Goal: Check status: Check status

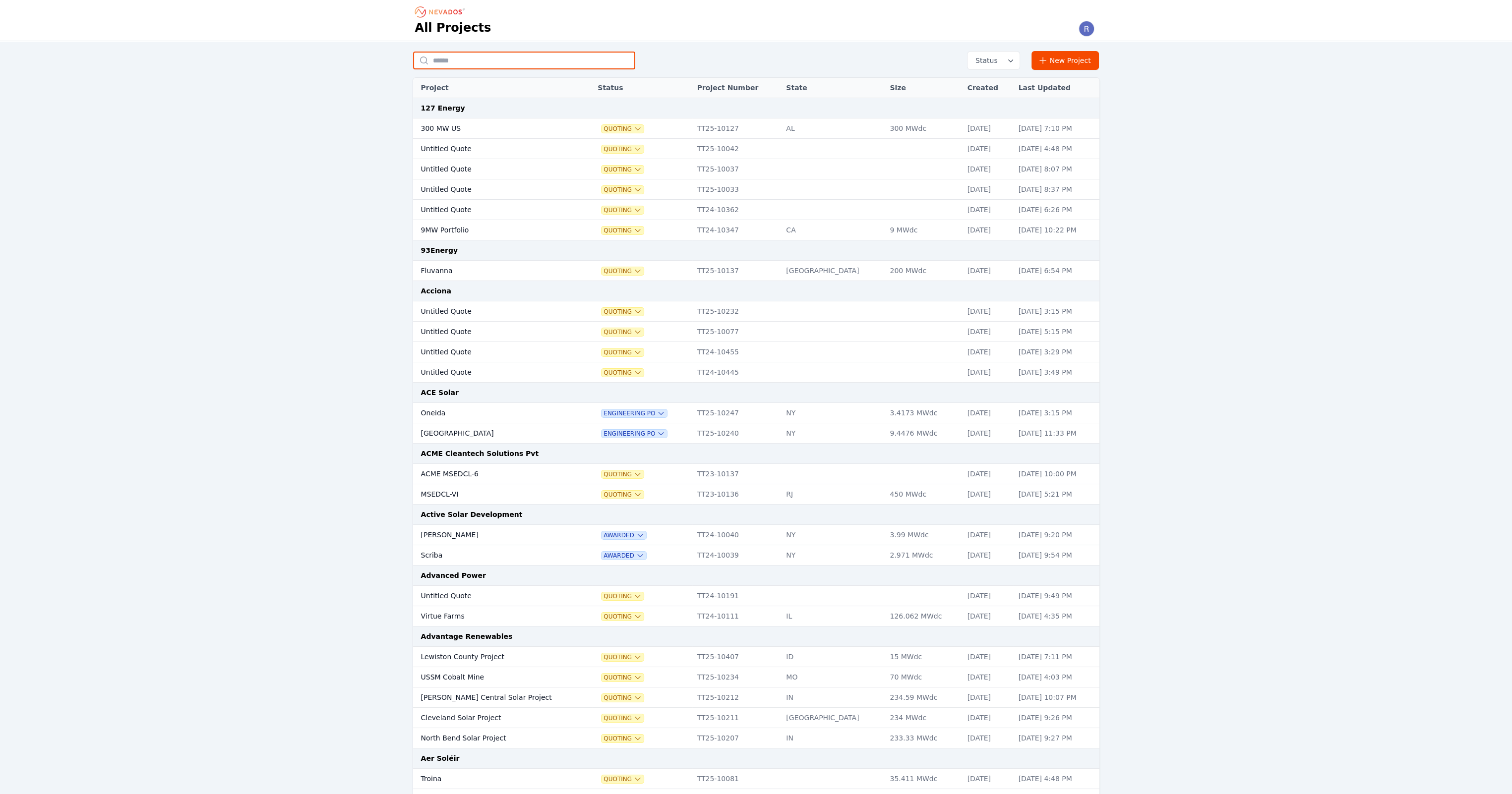
drag, startPoint x: 435, startPoint y: 57, endPoint x: 444, endPoint y: 61, distance: 9.8
click at [437, 58] on input "text" at bounding box center [524, 60] width 222 height 18
type input "**********"
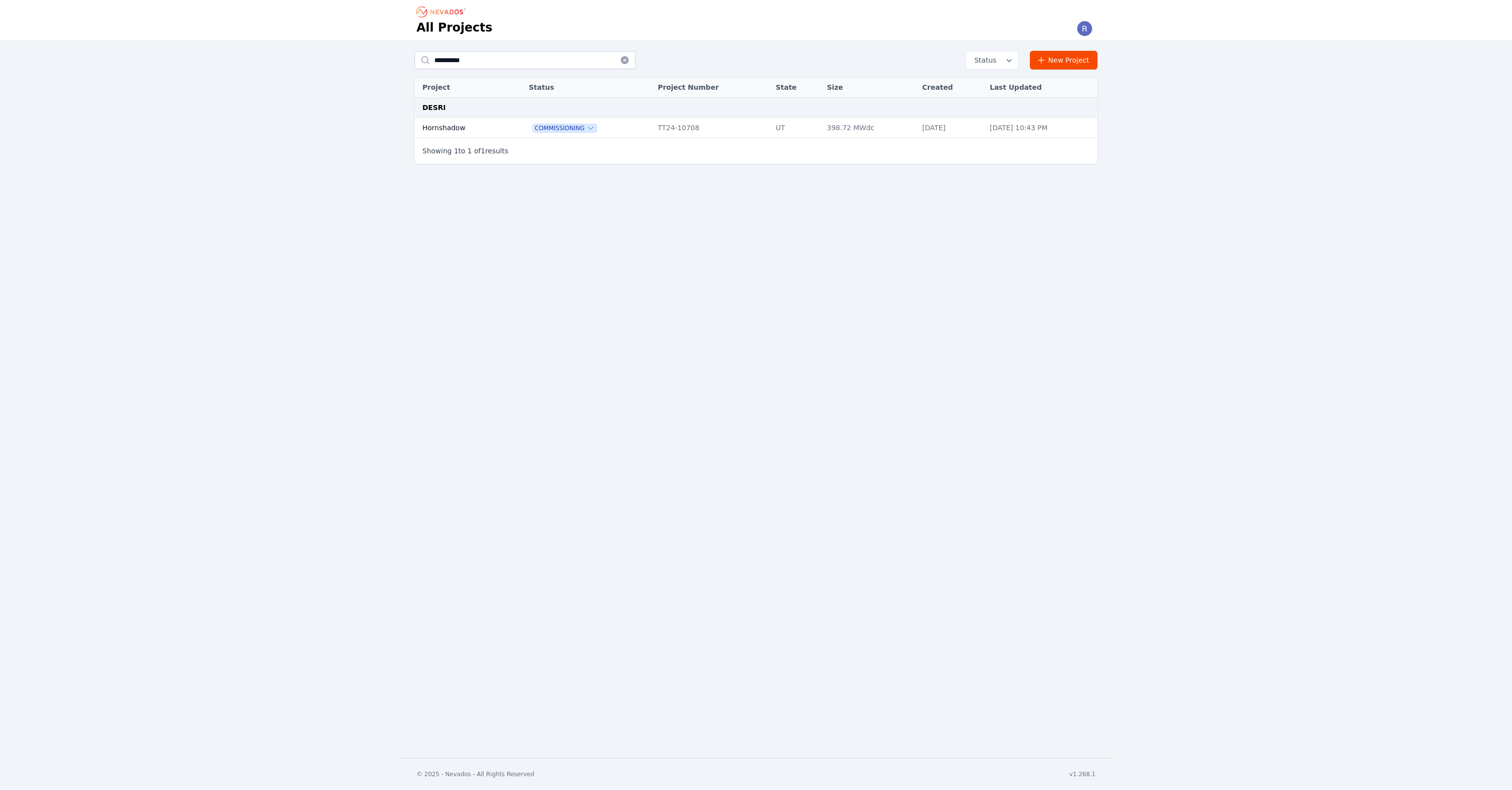
click at [474, 123] on td "Hornshadow" at bounding box center [460, 128] width 93 height 20
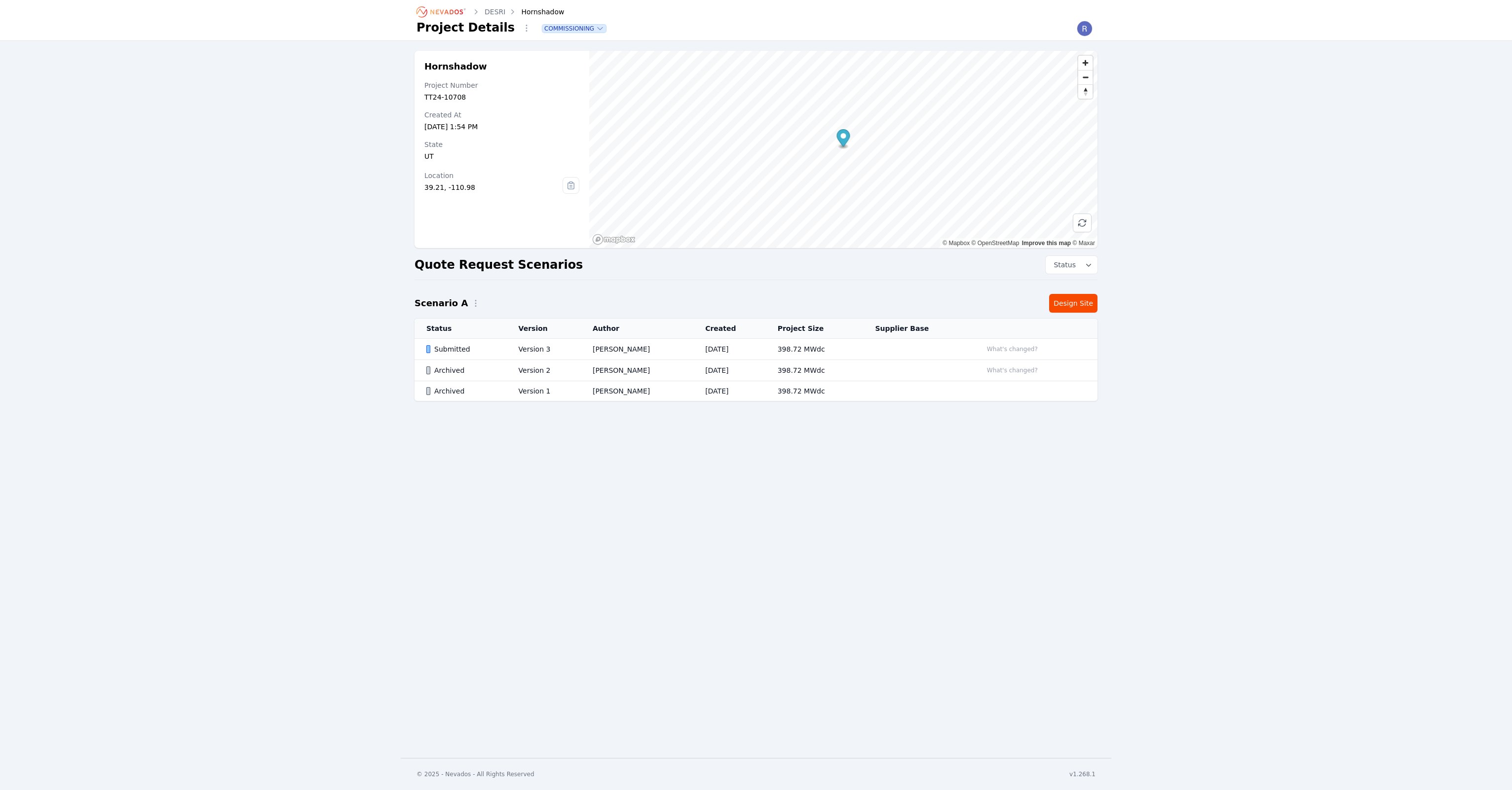
click at [505, 349] on td "Submitted" at bounding box center [460, 350] width 92 height 21
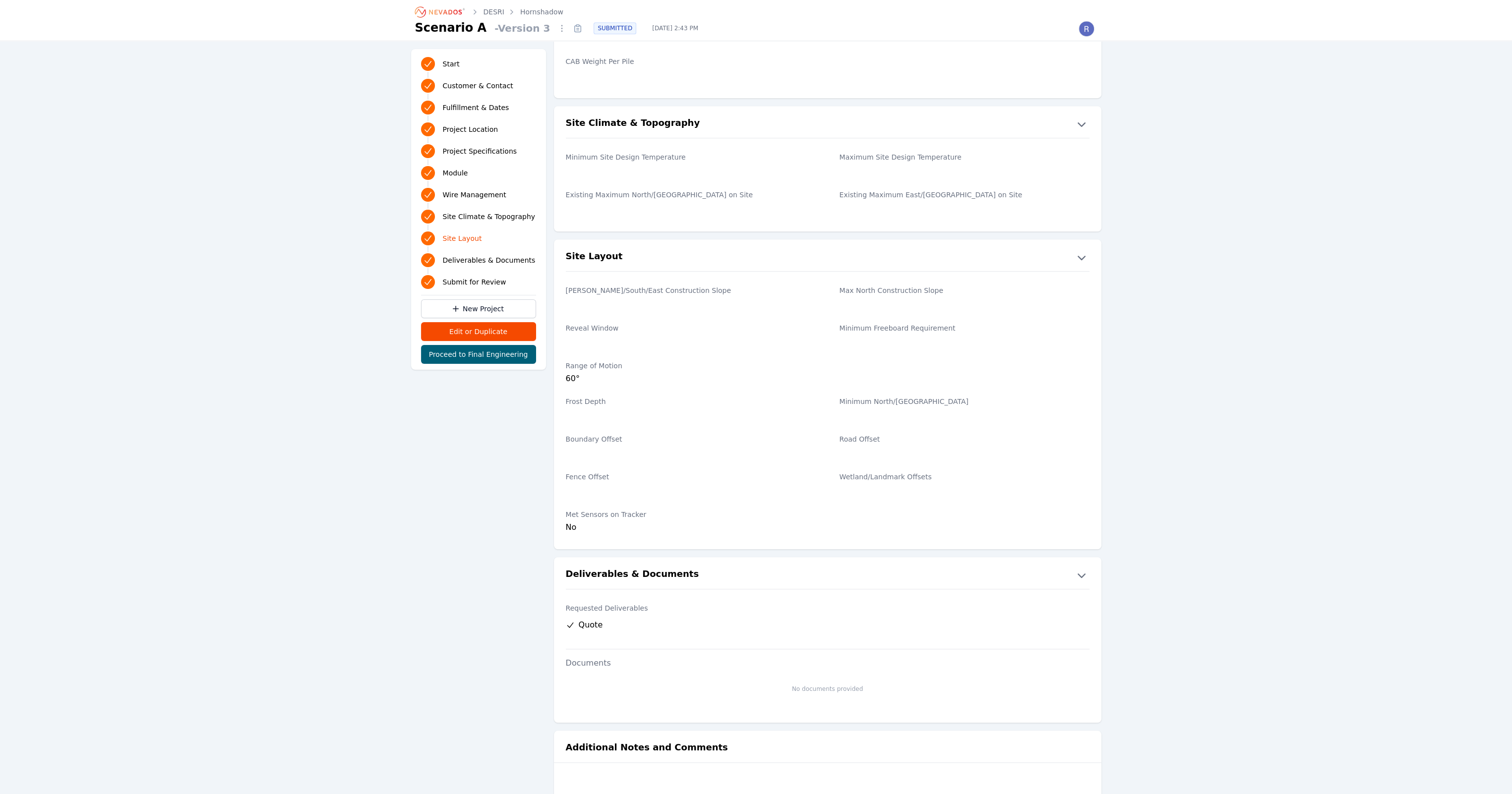
scroll to position [1587, 0]
